Goal: Information Seeking & Learning: Learn about a topic

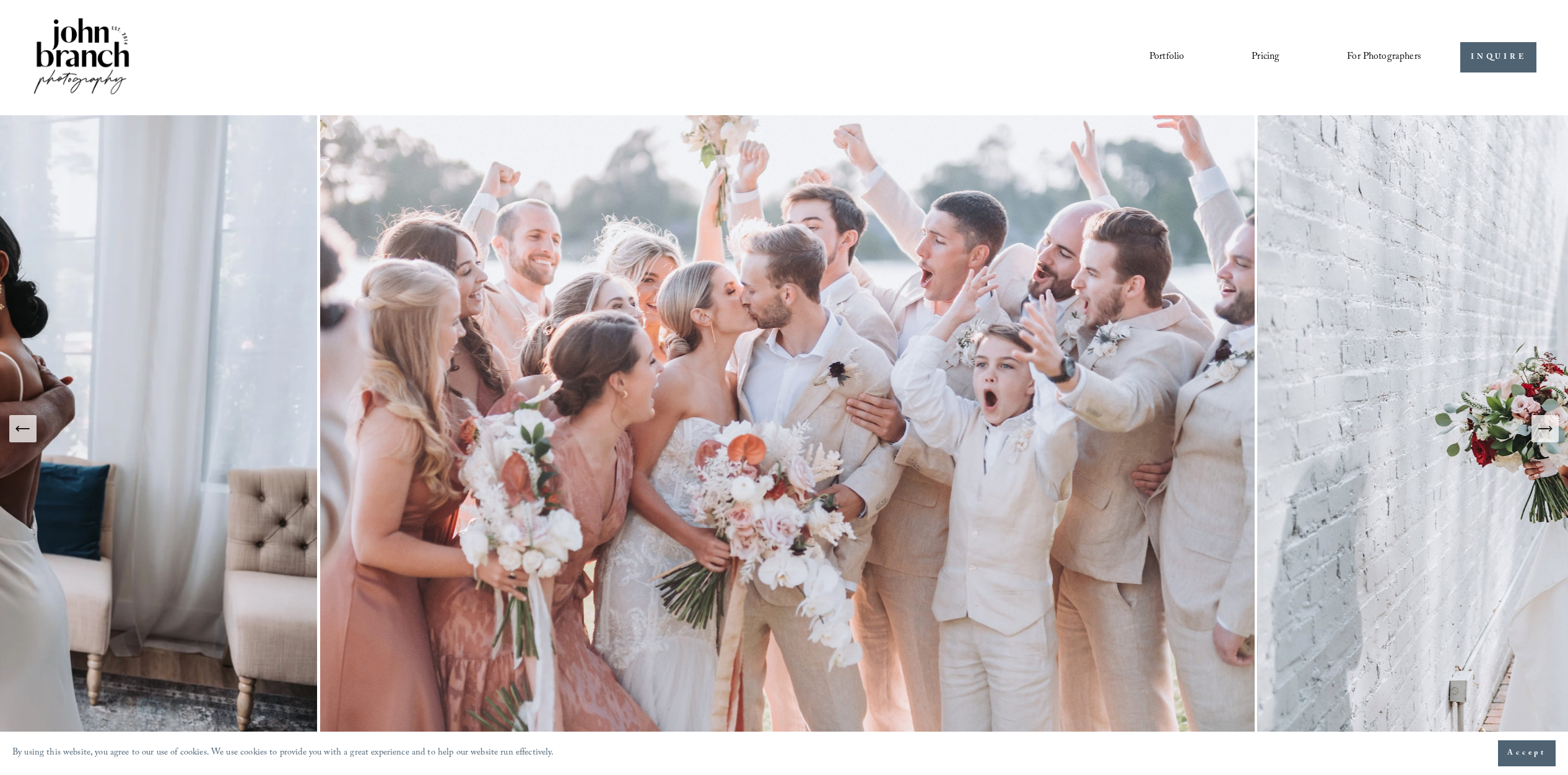
click at [1266, 56] on link "Pricing" at bounding box center [1265, 57] width 27 height 21
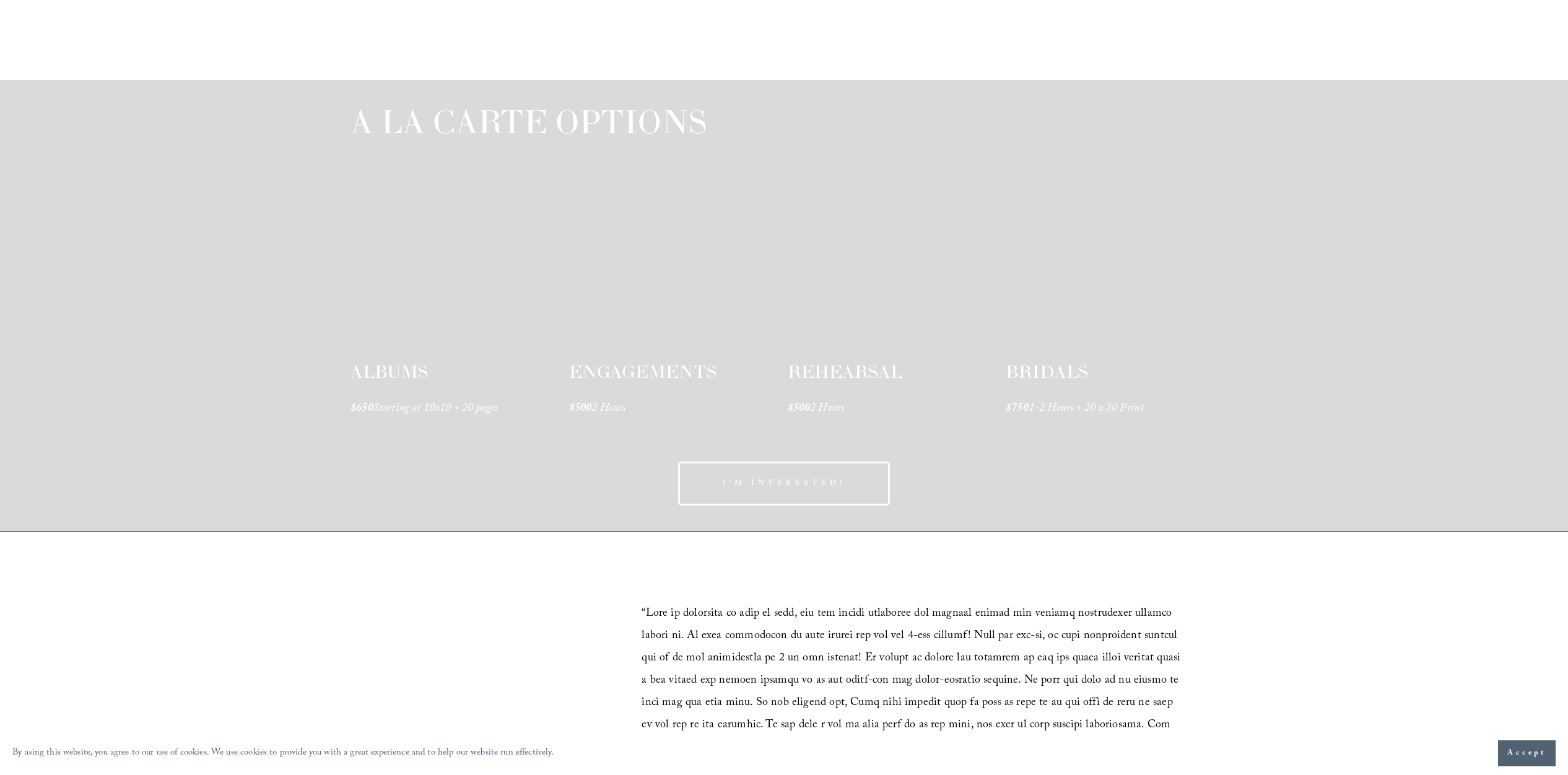
scroll to position [1991, 0]
